Goal: Check status

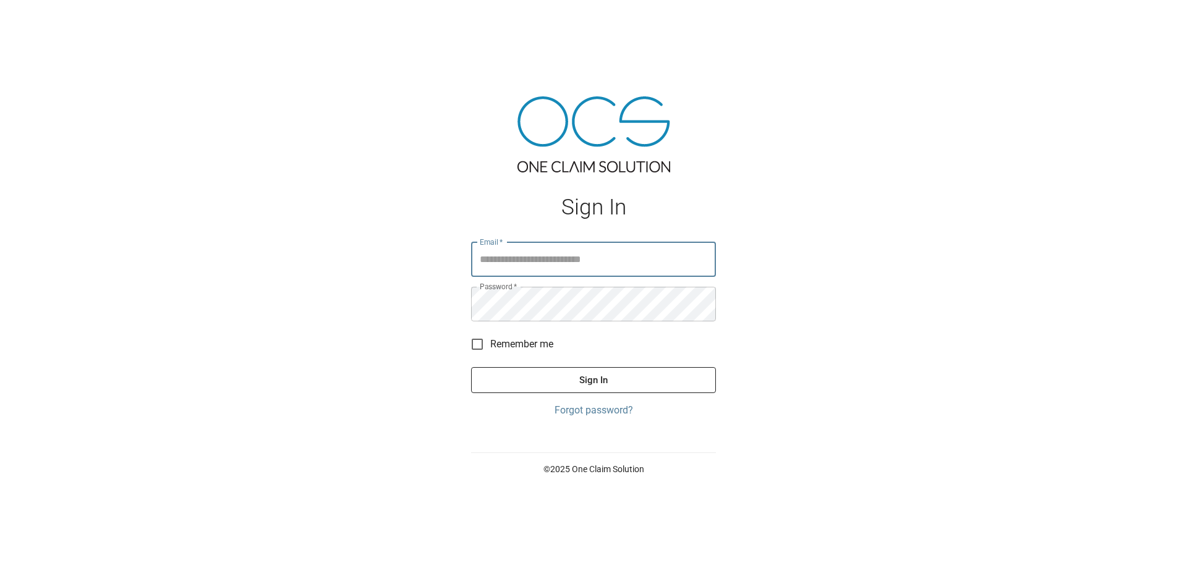
type input "**********"
click at [587, 383] on button "Sign In" at bounding box center [593, 380] width 245 height 26
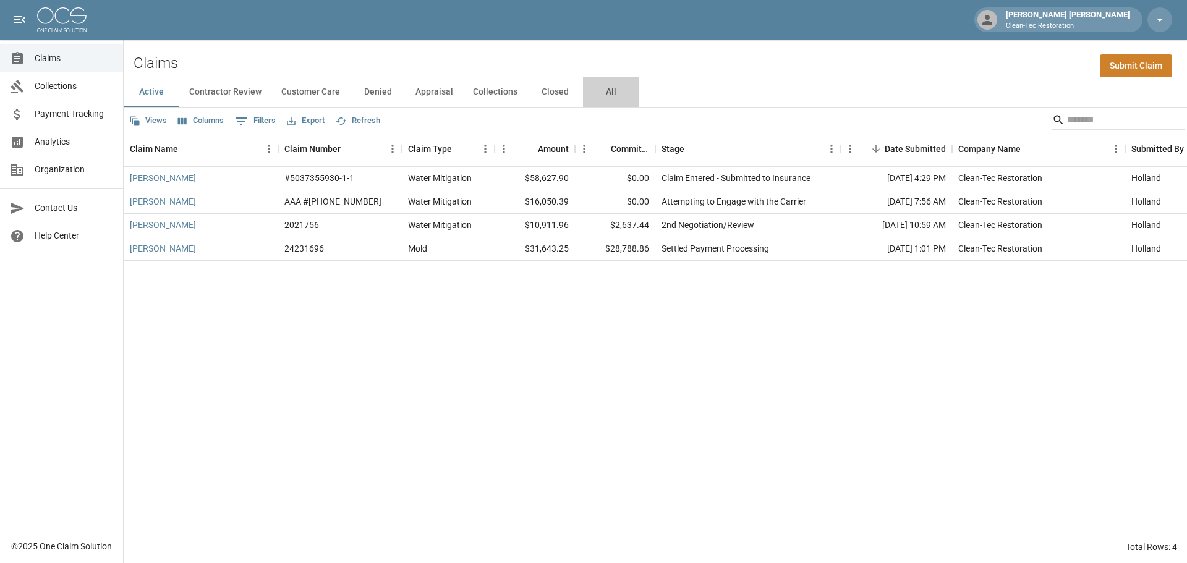
click at [616, 88] on button "All" at bounding box center [611, 92] width 56 height 30
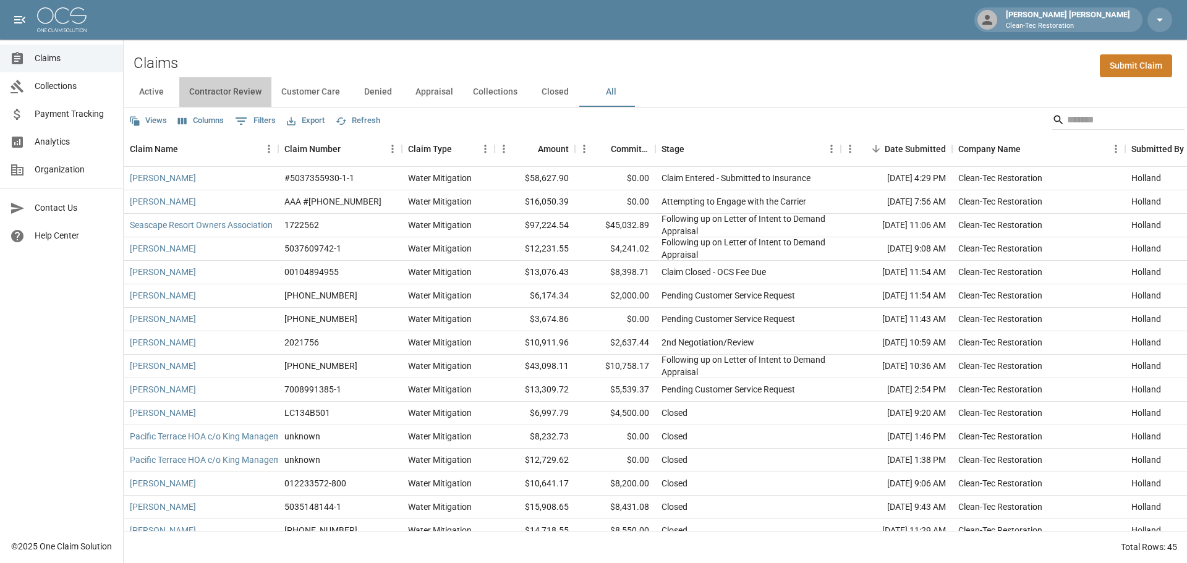
click at [225, 87] on button "Contractor Review" at bounding box center [225, 92] width 92 height 30
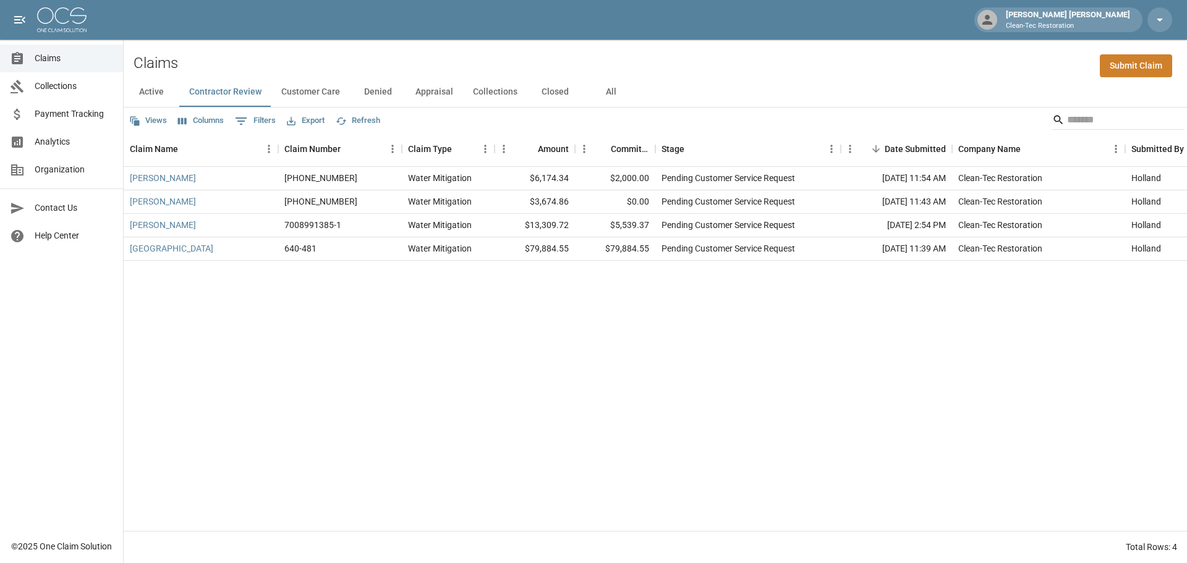
click at [616, 90] on button "All" at bounding box center [611, 92] width 56 height 30
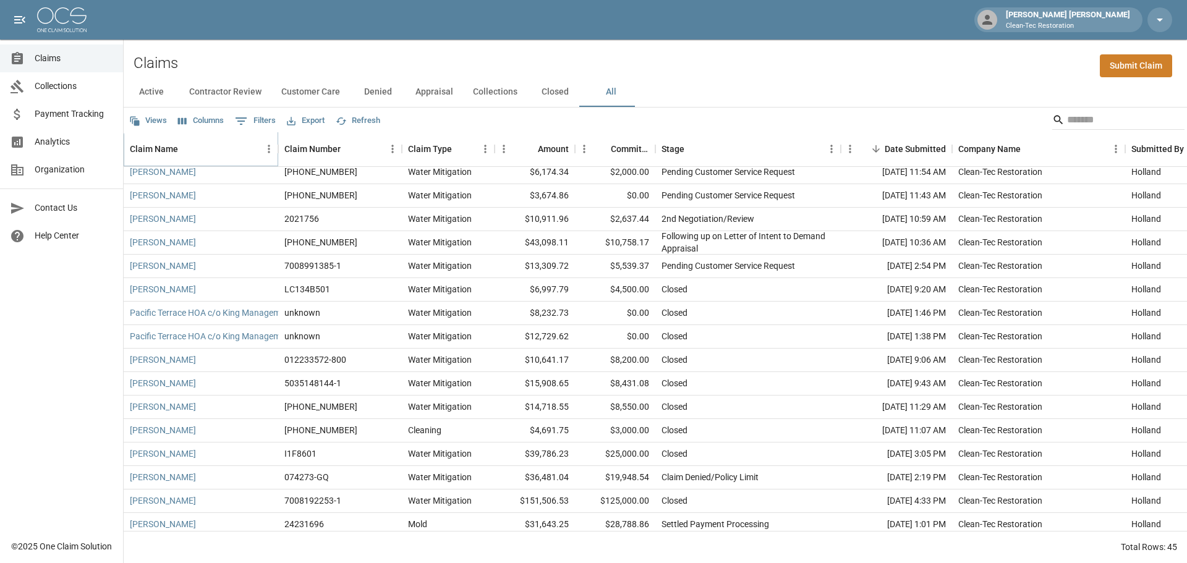
click at [187, 148] on icon "Sort" at bounding box center [186, 148] width 11 height 11
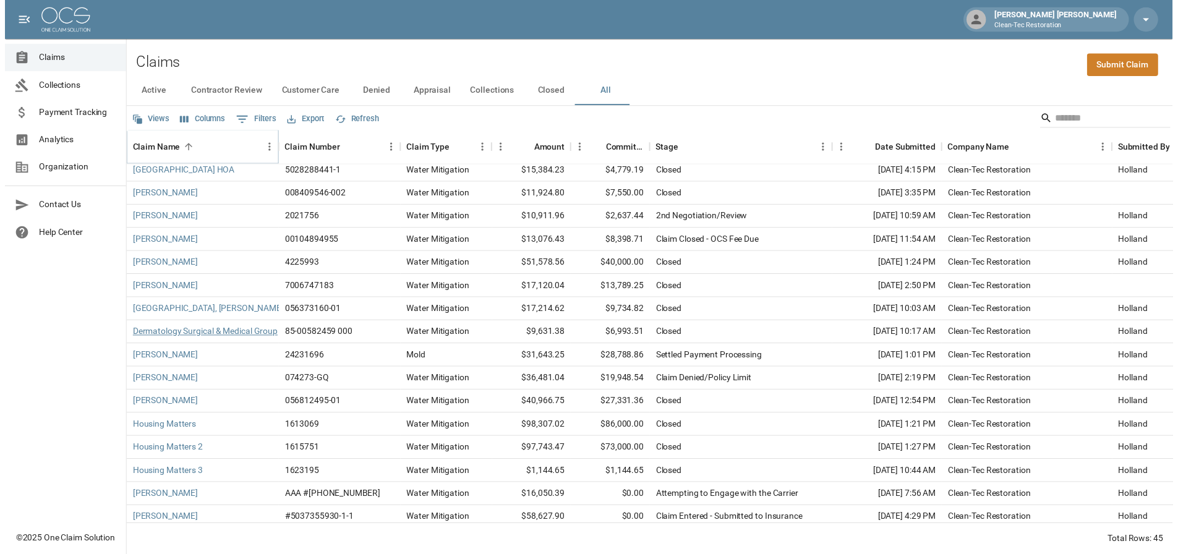
scroll to position [138, 0]
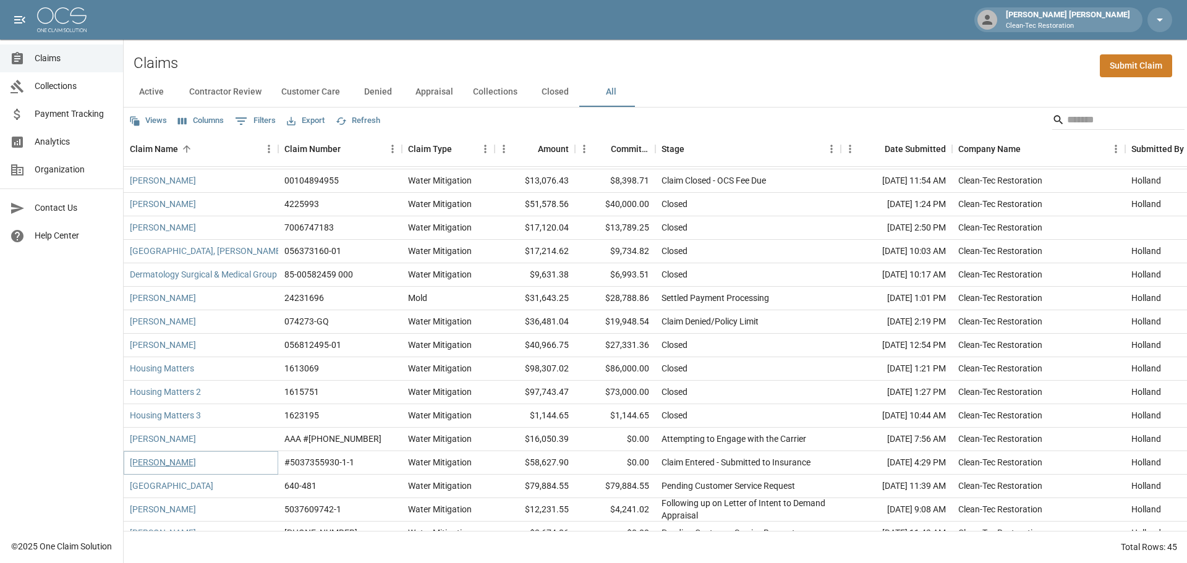
click at [156, 467] on link "[PERSON_NAME]" at bounding box center [163, 462] width 66 height 12
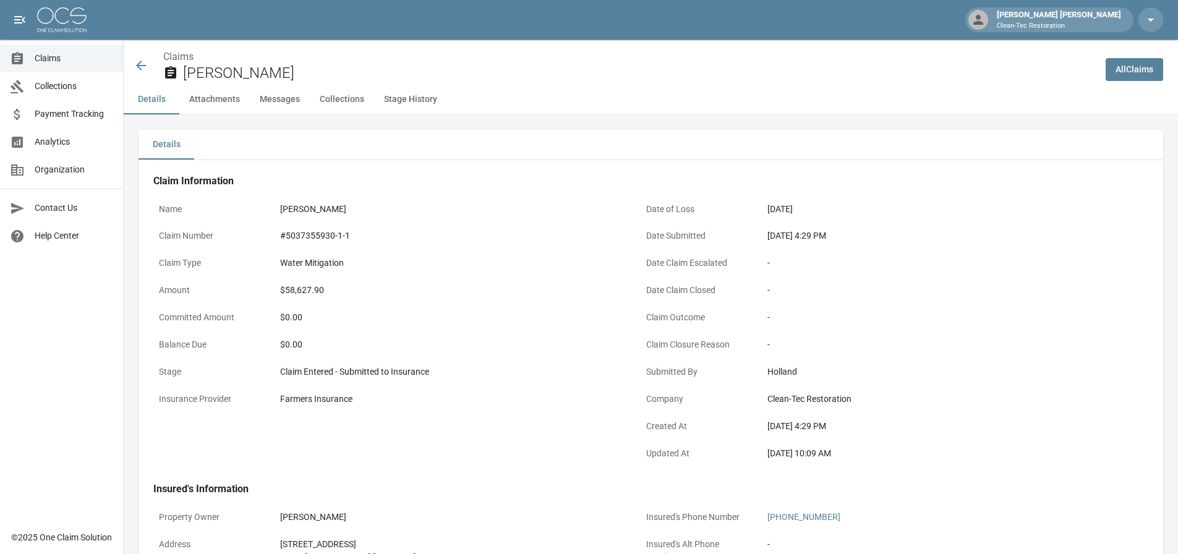
scroll to position [62, 0]
